Goal: Task Accomplishment & Management: Manage account settings

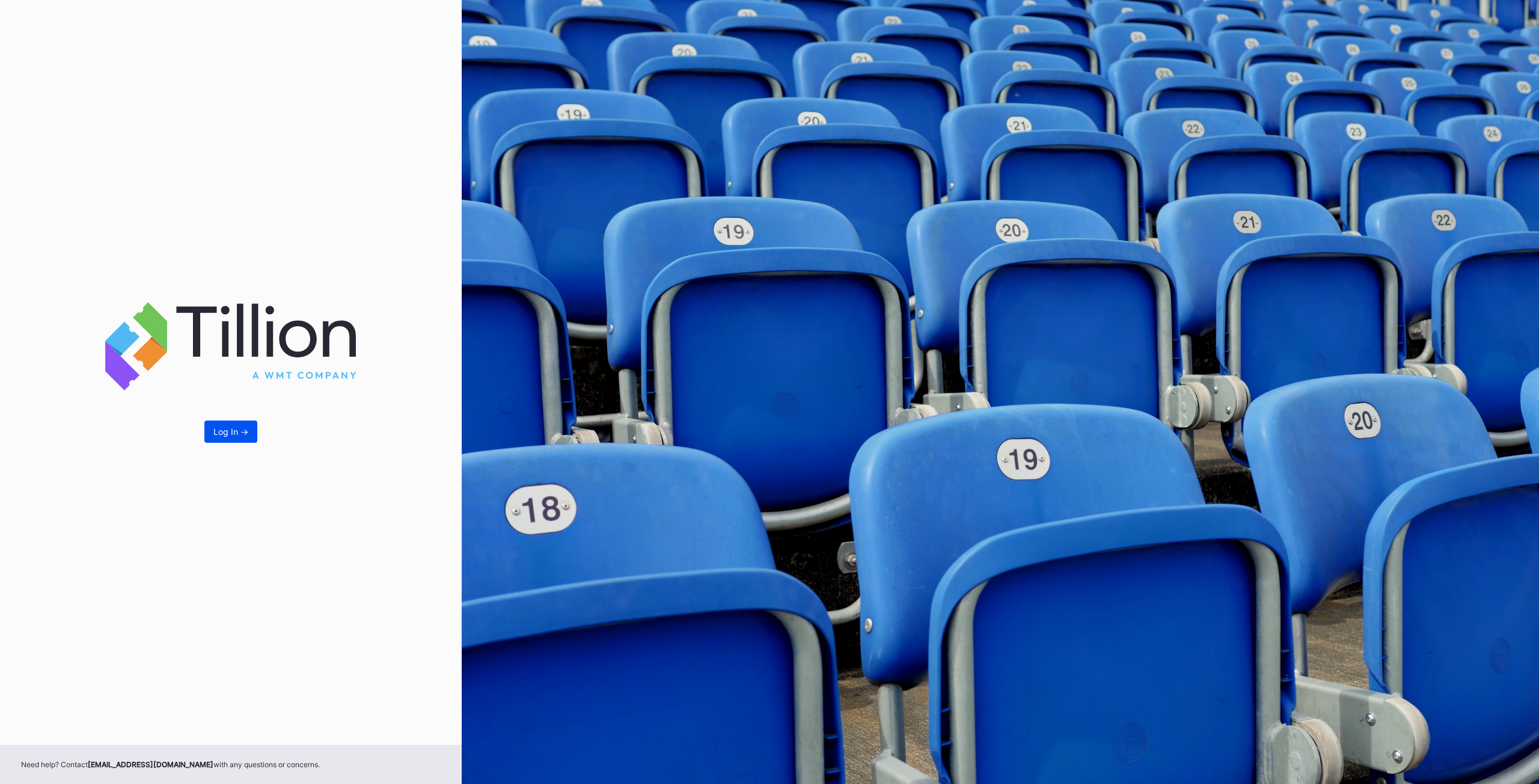
click at [230, 437] on div "Log In ->" at bounding box center [231, 431] width 35 height 10
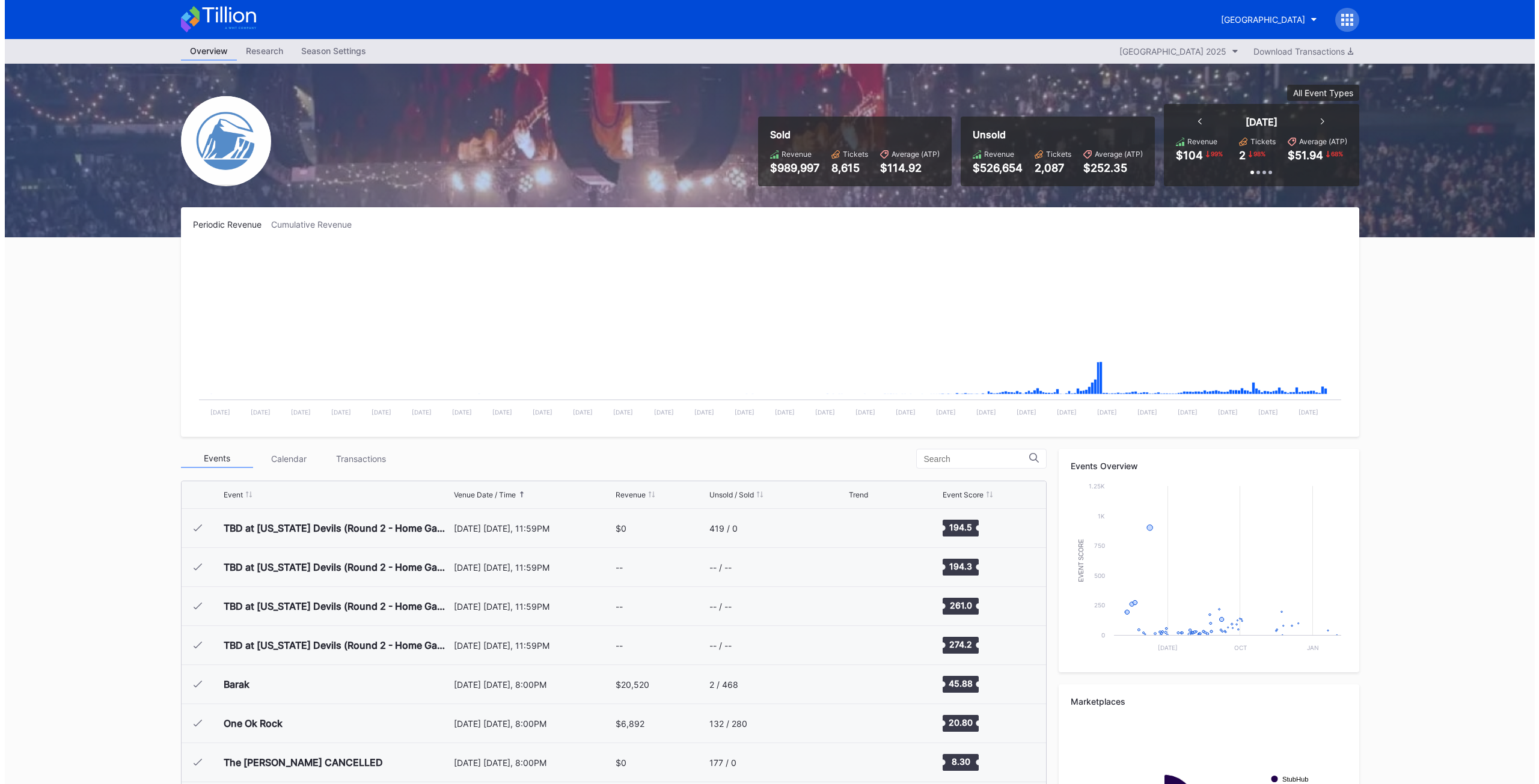
scroll to position [1406, 0]
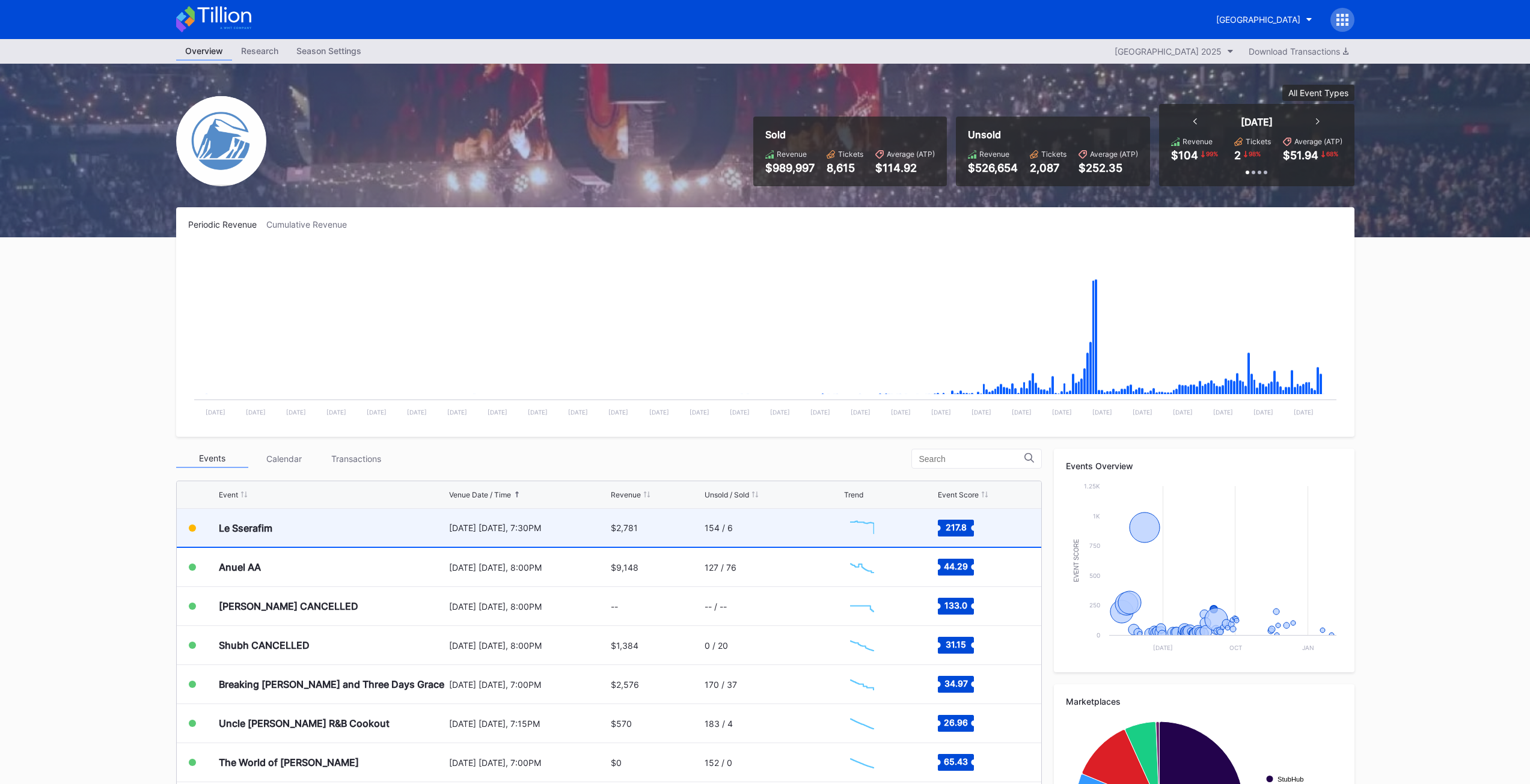
click at [270, 535] on div "Le Sserafim" at bounding box center [332, 528] width 228 height 38
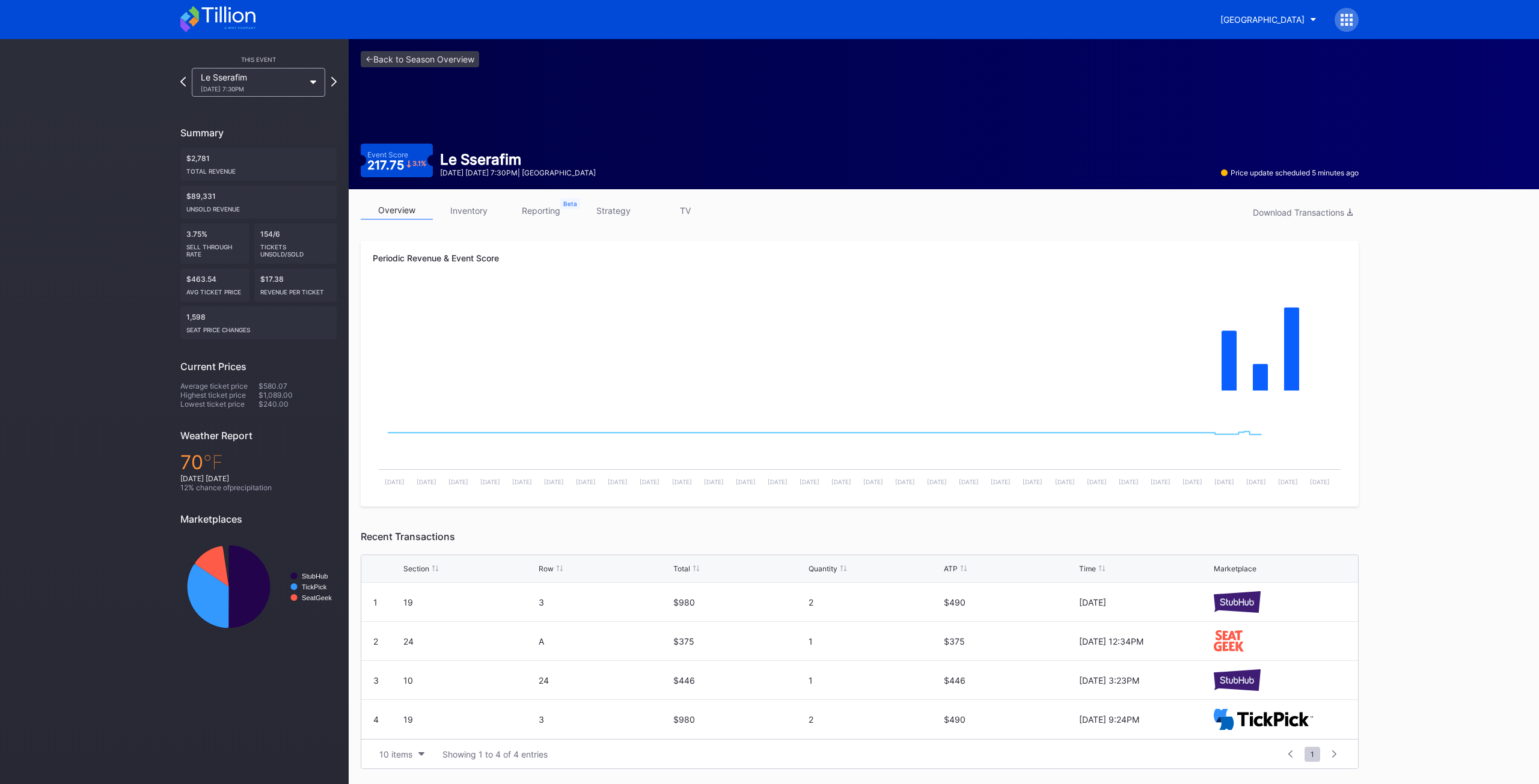
click at [482, 208] on link "inventory" at bounding box center [469, 210] width 72 height 19
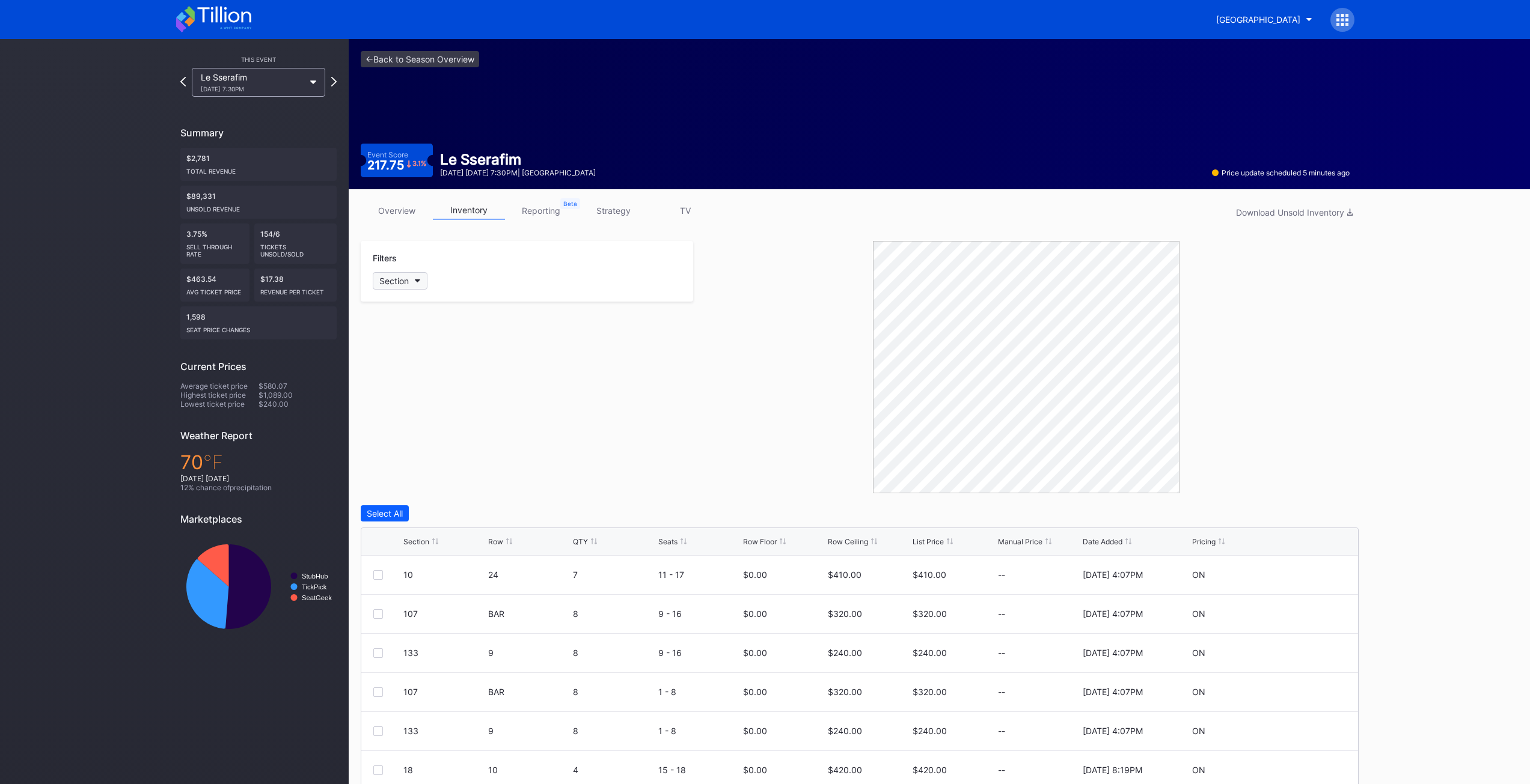
click at [411, 278] on button "Section" at bounding box center [400, 281] width 55 height 17
click at [405, 410] on div "24" at bounding box center [405, 415] width 10 height 10
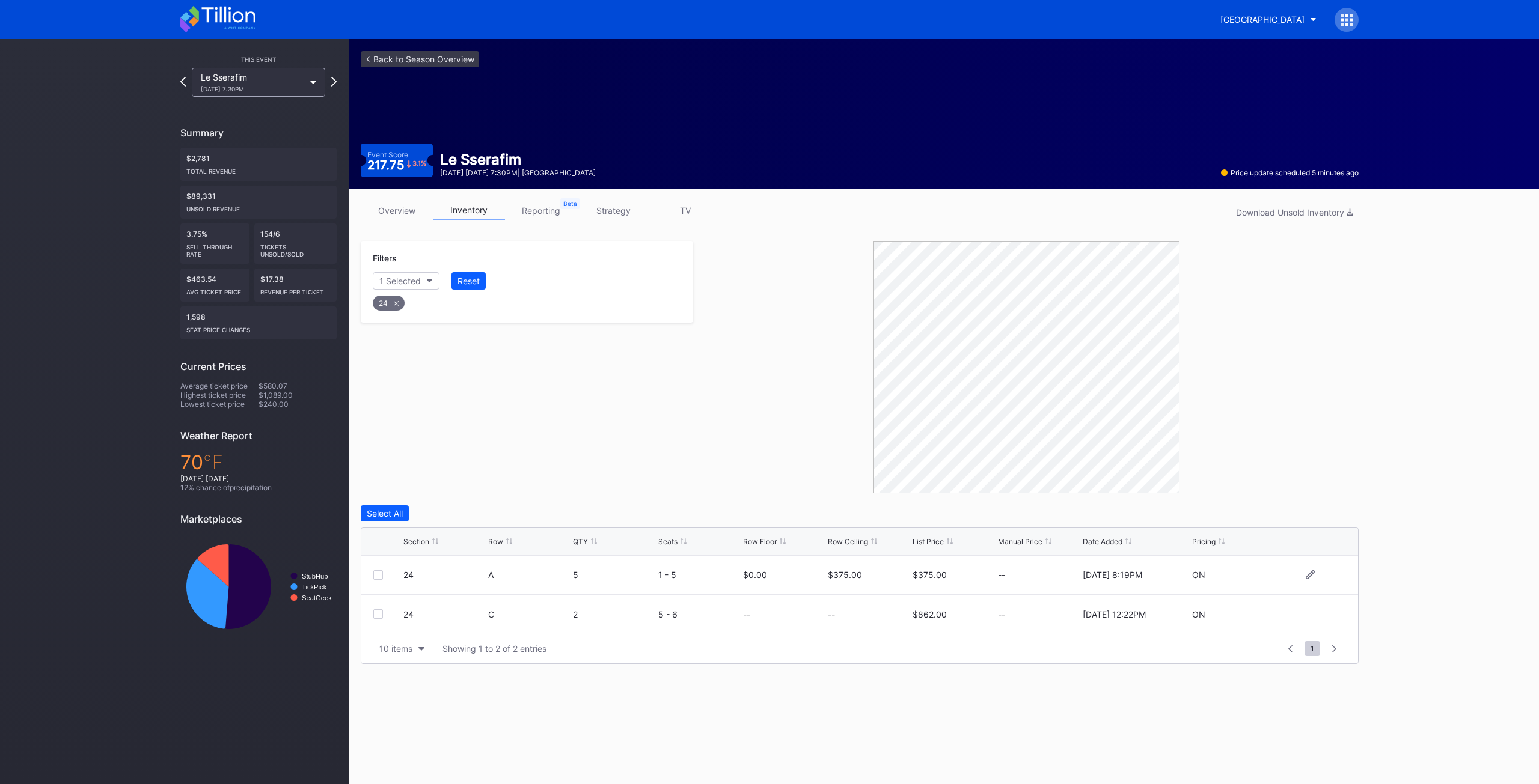
click at [378, 579] on div at bounding box center [378, 575] width 10 height 10
click at [1325, 517] on div "Delete 1 Row" at bounding box center [1328, 513] width 48 height 10
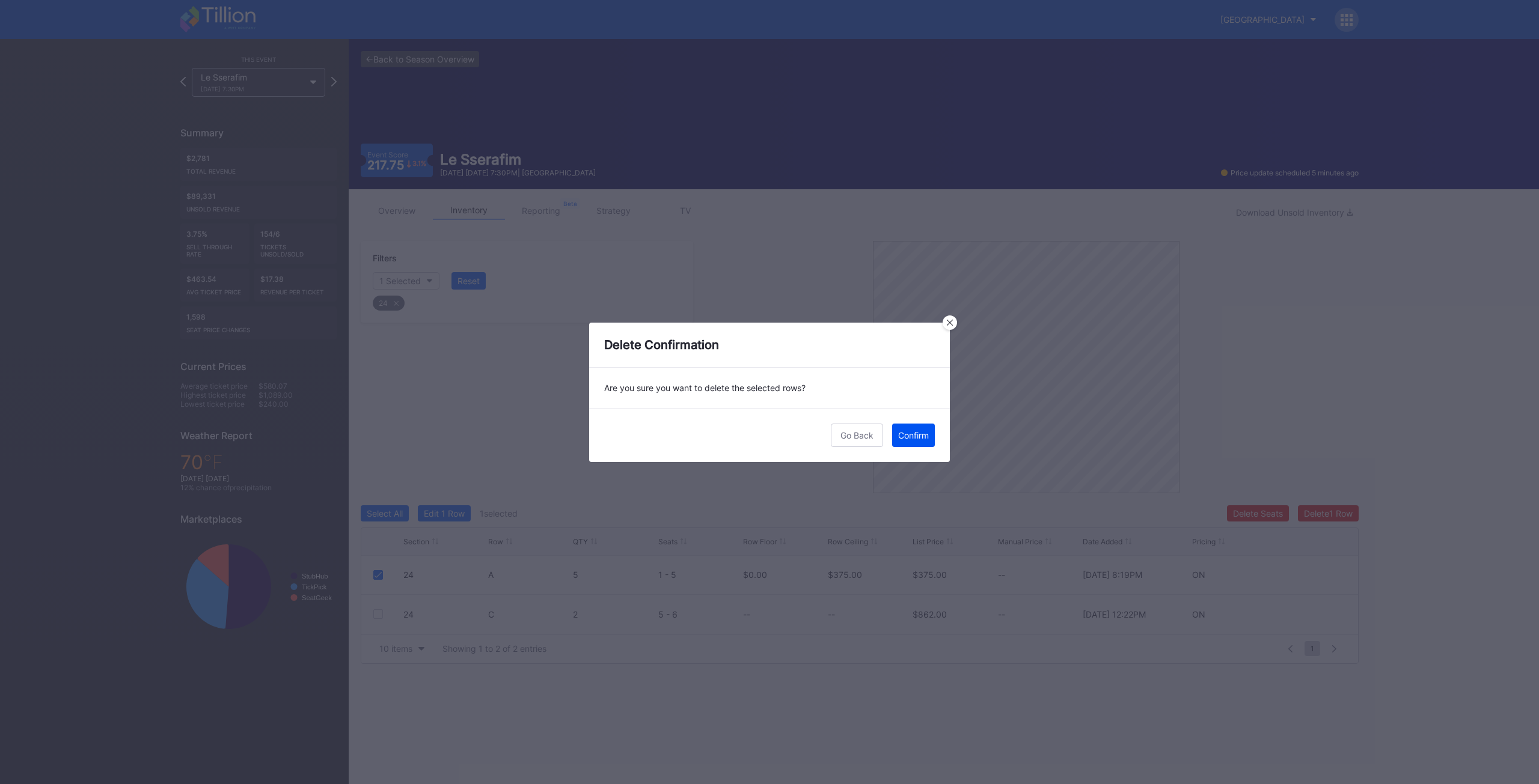
click at [912, 440] on button "Confirm" at bounding box center [914, 436] width 43 height 24
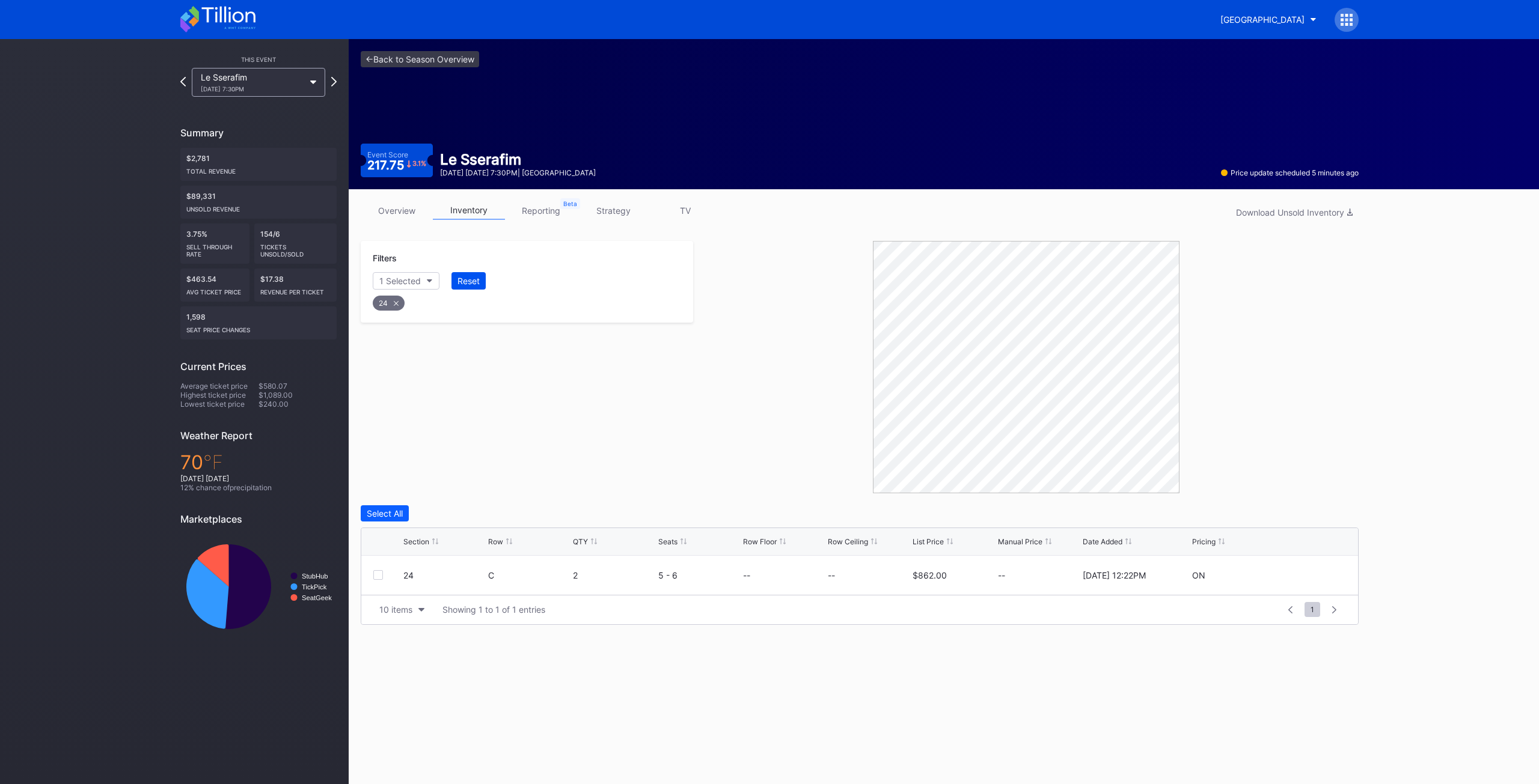
click at [475, 283] on div "Reset" at bounding box center [468, 281] width 22 height 10
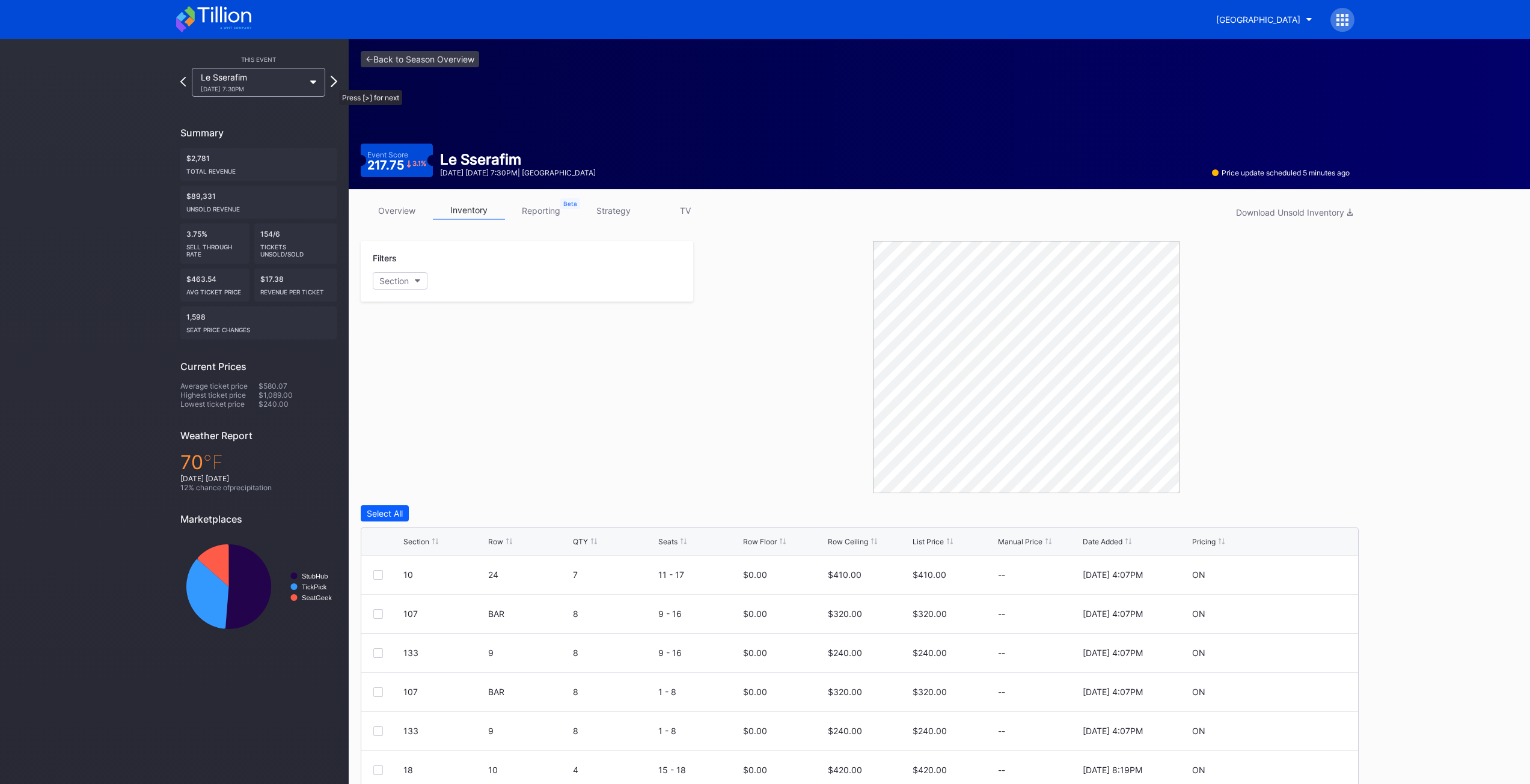
click at [333, 84] on icon at bounding box center [334, 82] width 7 height 12
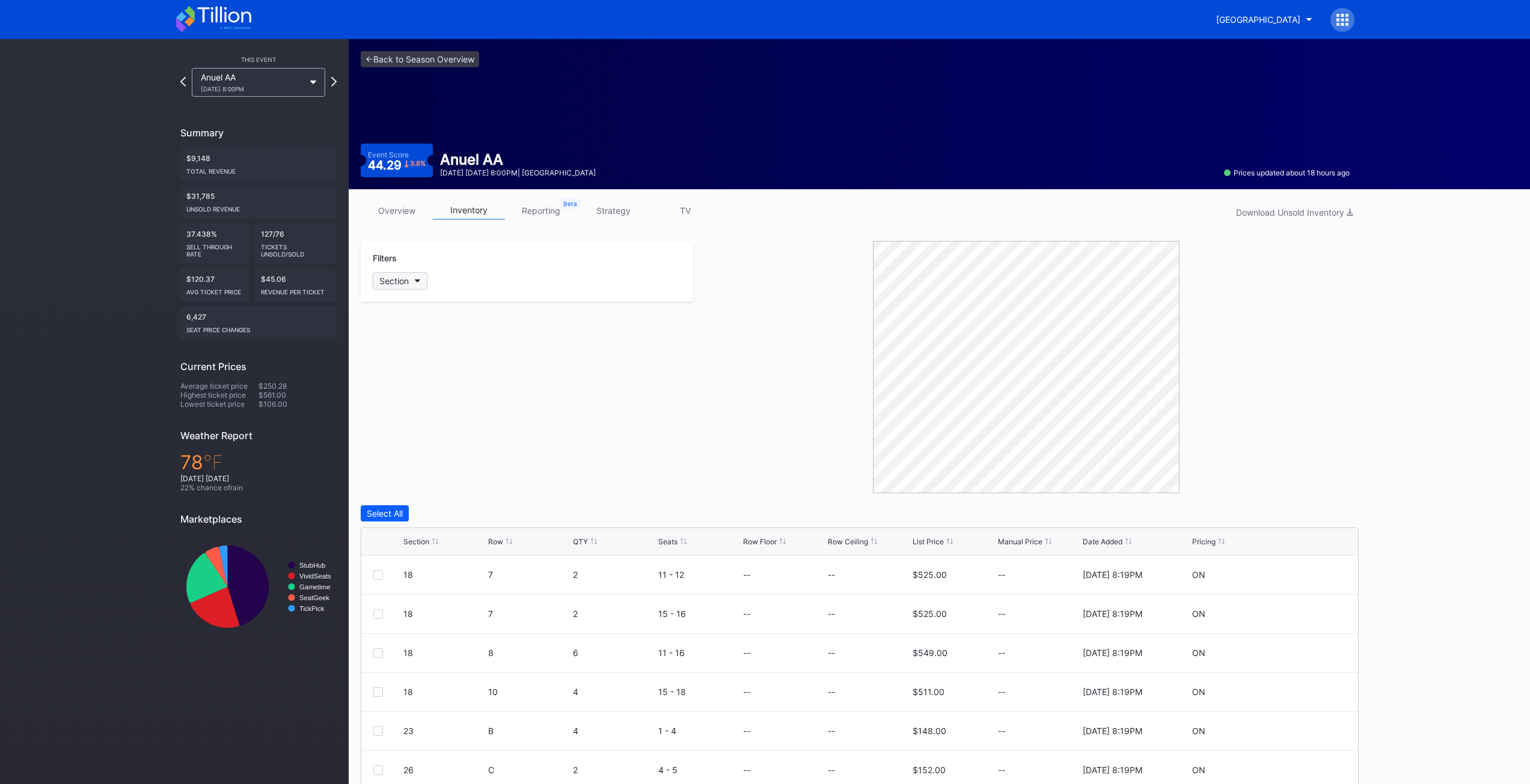
click at [412, 286] on button "Section" at bounding box center [400, 281] width 55 height 17
click at [412, 396] on div "24" at bounding box center [443, 393] width 140 height 22
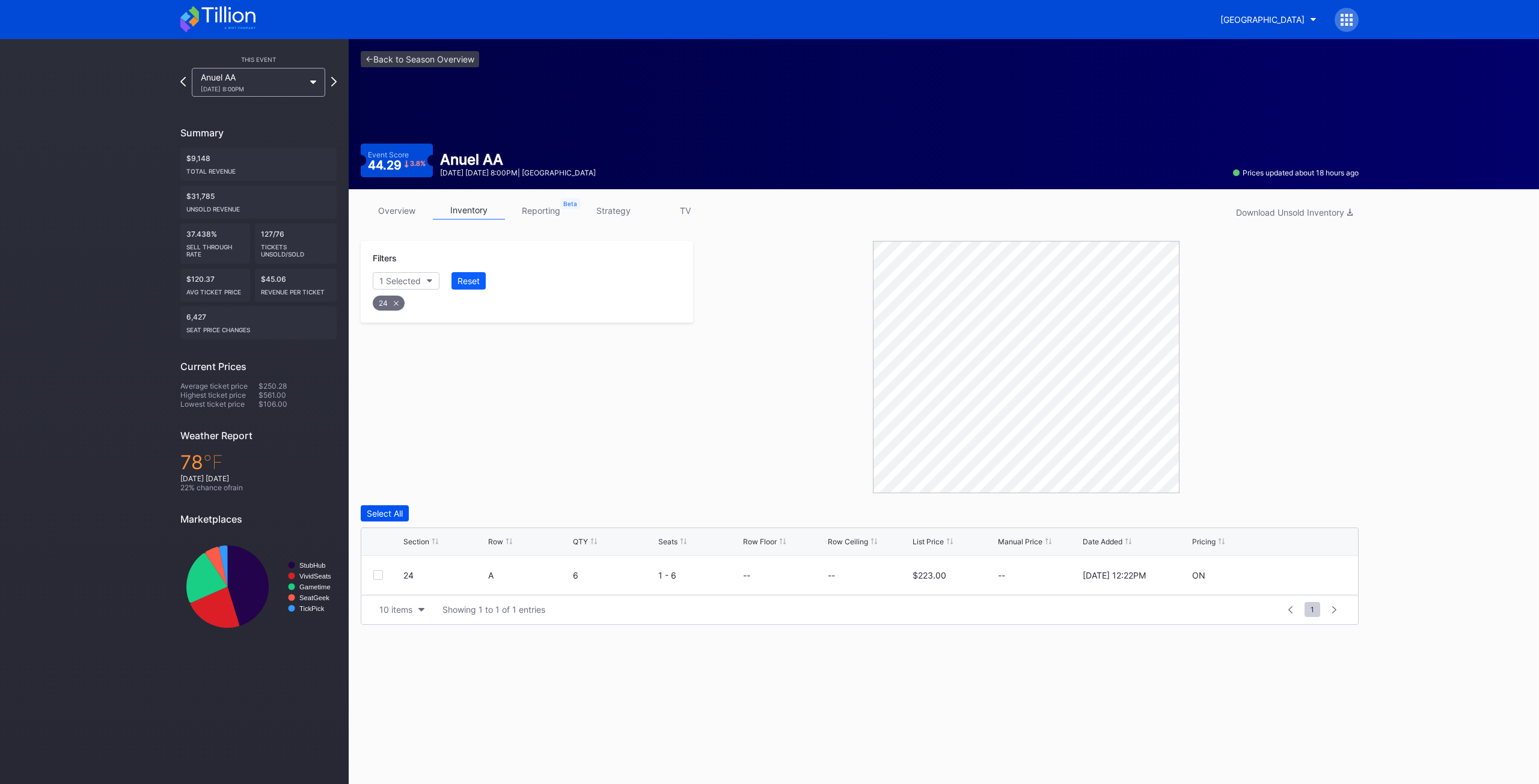
click at [389, 517] on div "Select All" at bounding box center [385, 513] width 36 height 10
click at [1344, 514] on div "Delete 1 Row" at bounding box center [1328, 513] width 48 height 10
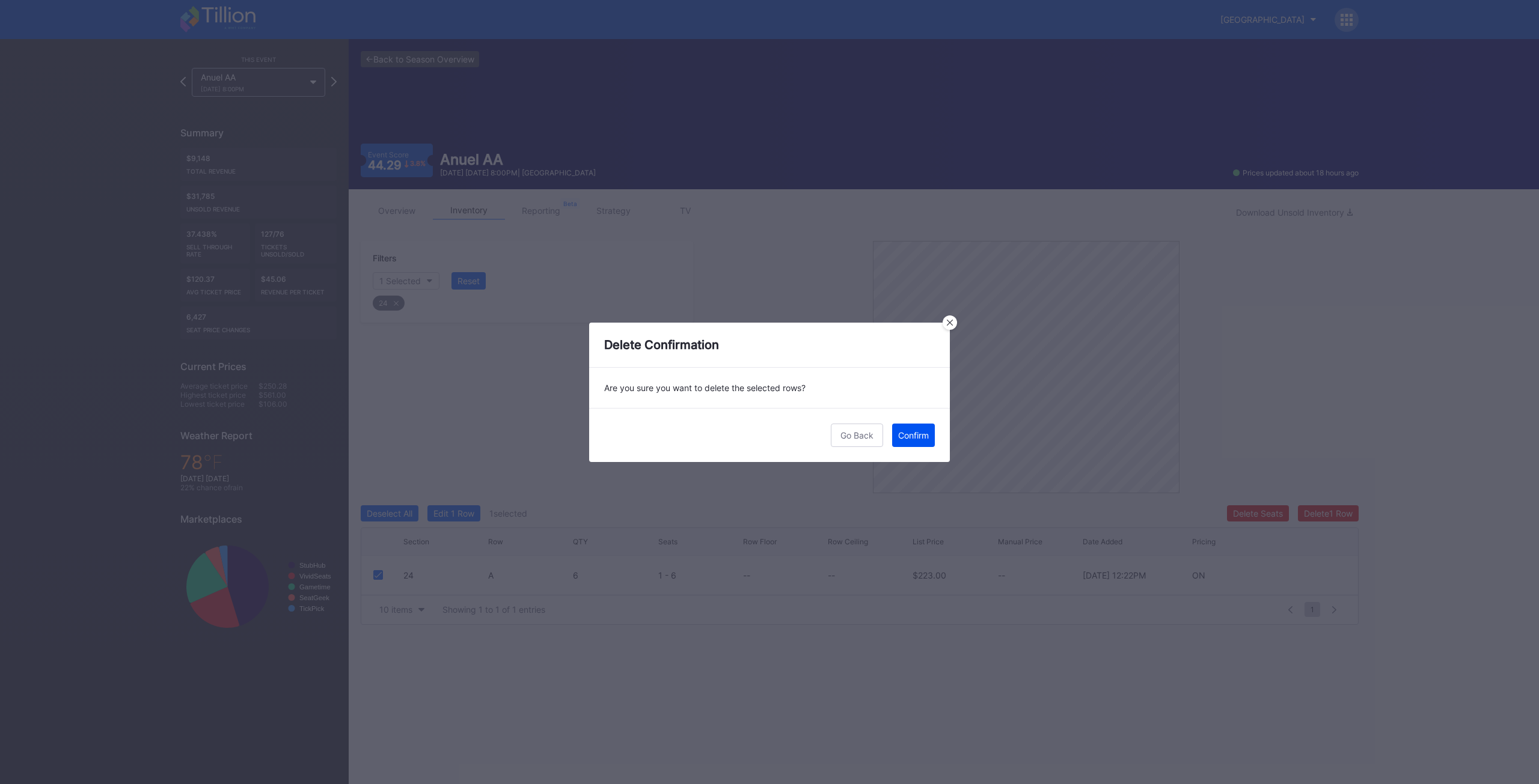
click at [922, 433] on div "Confirm" at bounding box center [914, 435] width 30 height 10
